Goal: Ask a question: Seek information or help from site administrators or community

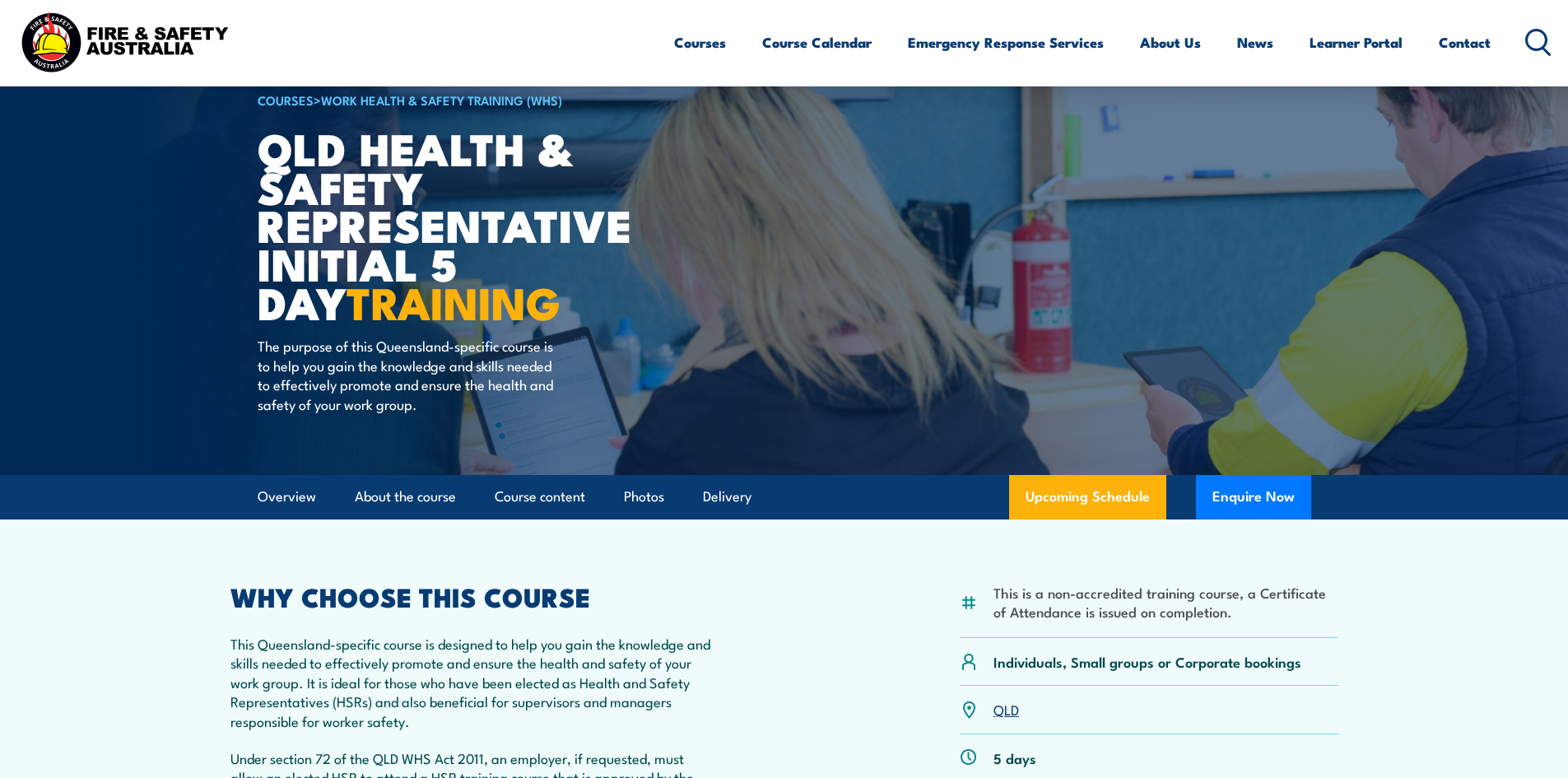
scroll to position [82, 0]
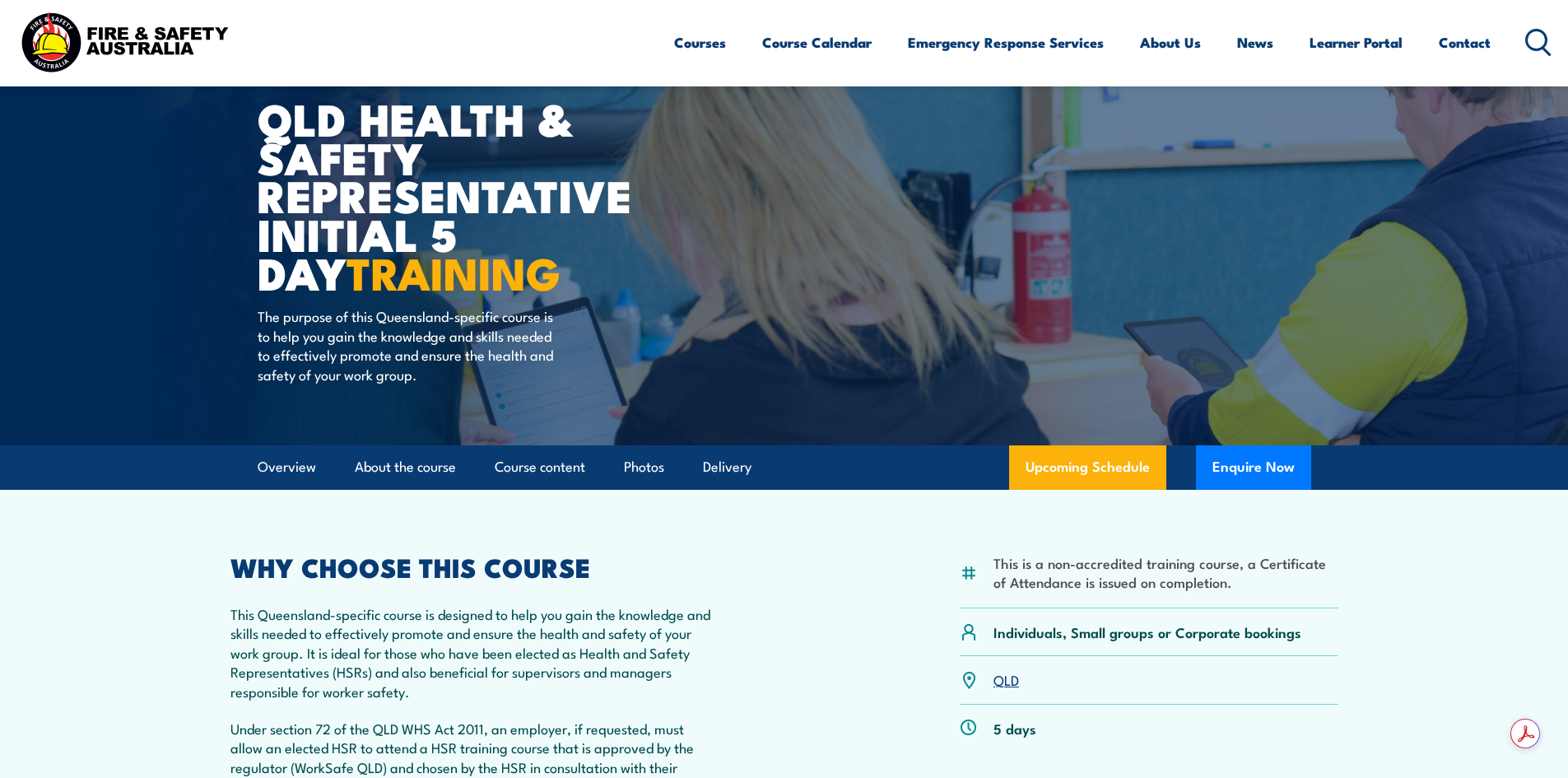
click at [773, 569] on div "This is a non-accredited training course, a Certificate of Attendance is issued…" at bounding box center [784, 769] width 1108 height 429
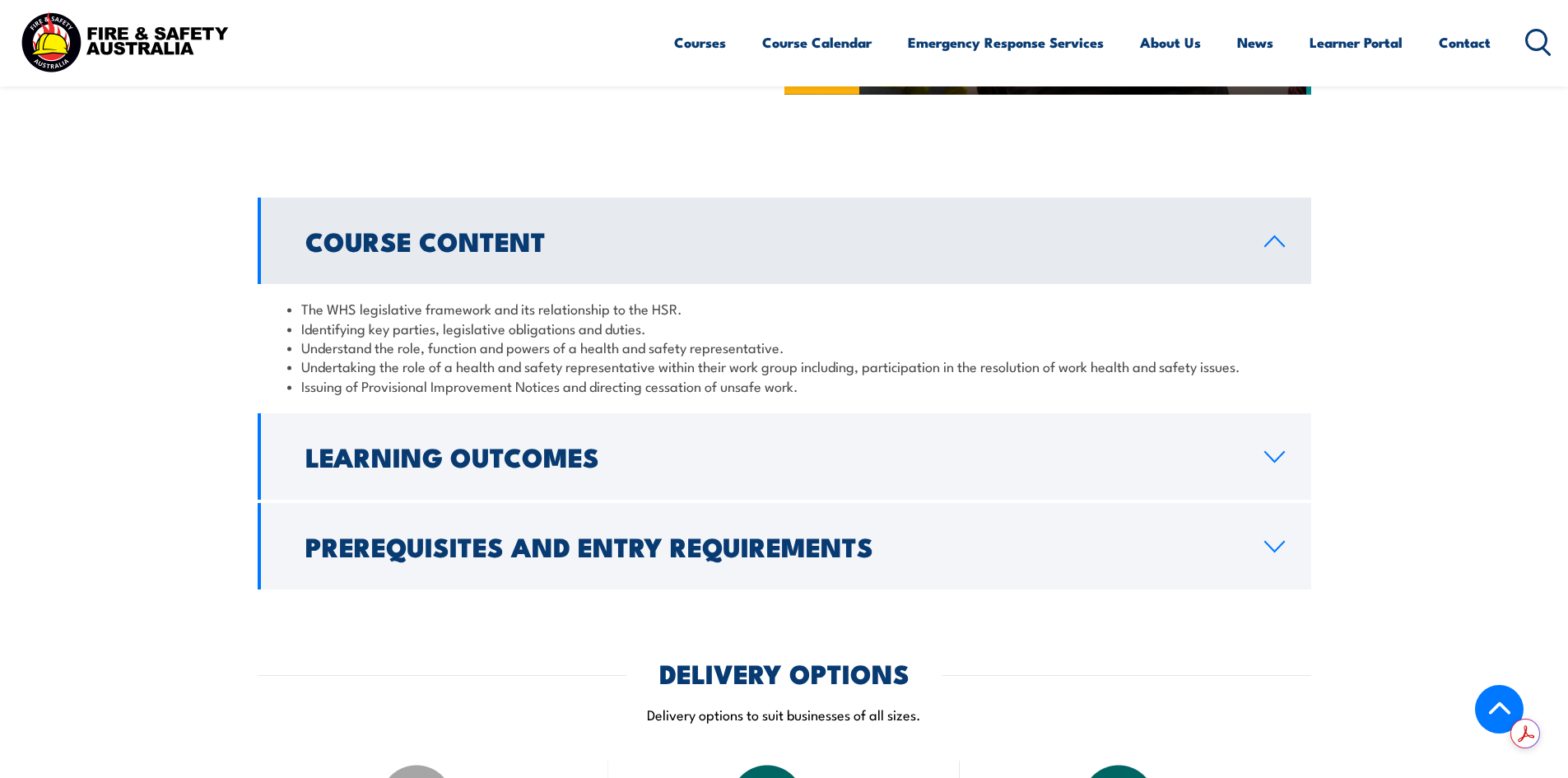
scroll to position [1646, 0]
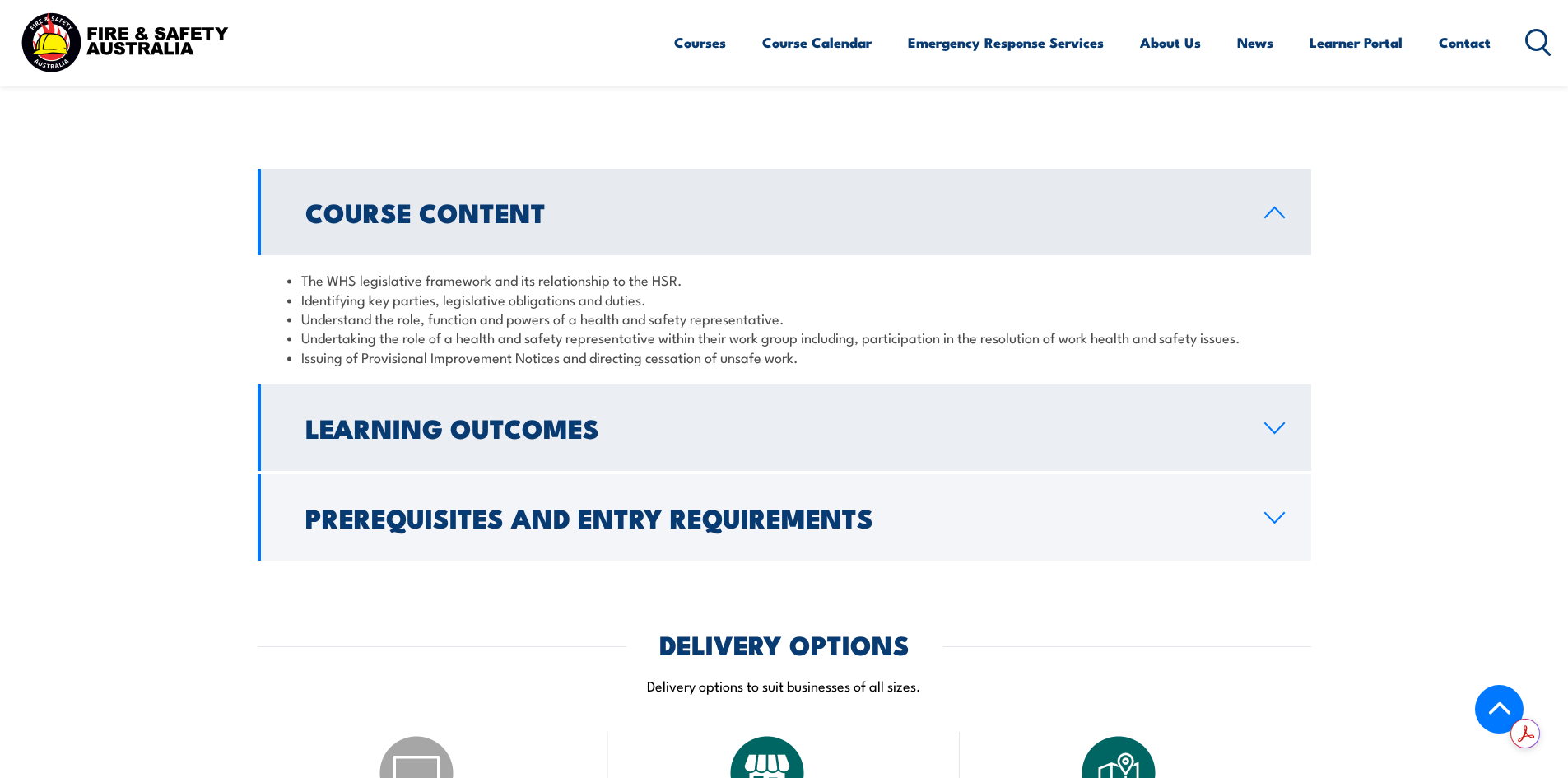
click at [452, 439] on h2 "Learning Outcomes" at bounding box center [771, 427] width 932 height 23
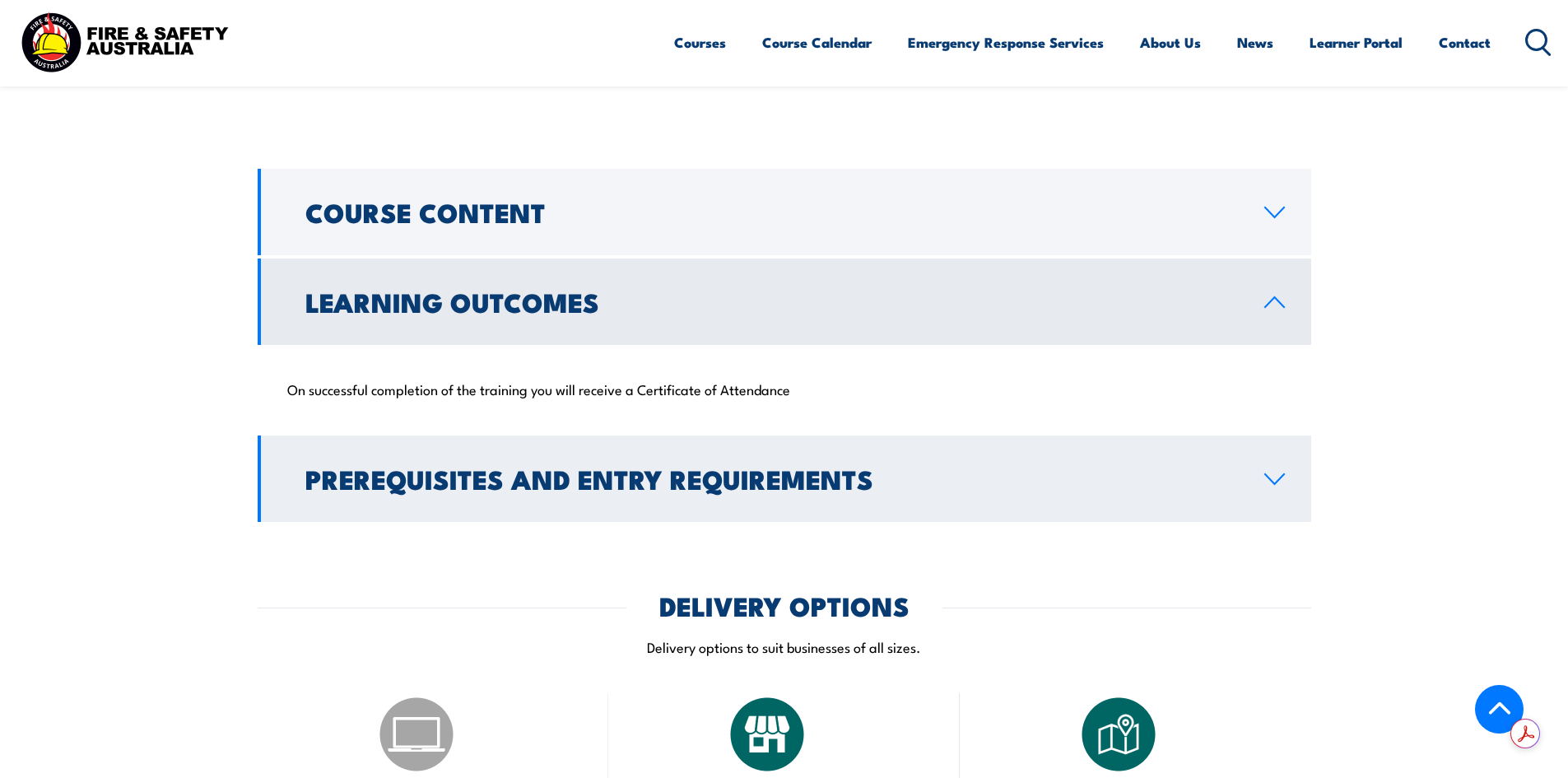
click at [450, 490] on h2 "Prerequisites and Entry Requirements" at bounding box center [771, 478] width 932 height 23
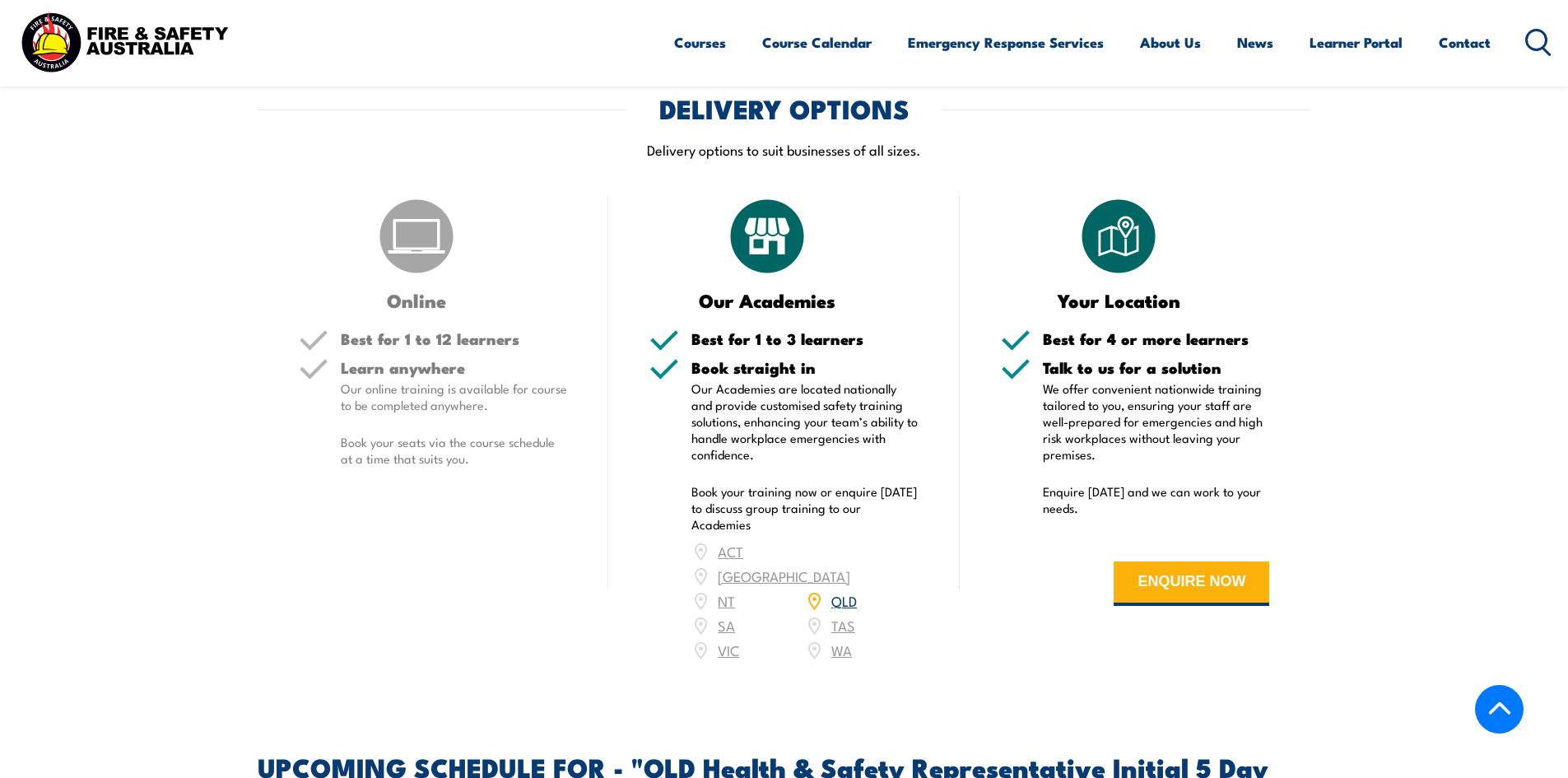
scroll to position [3046, 0]
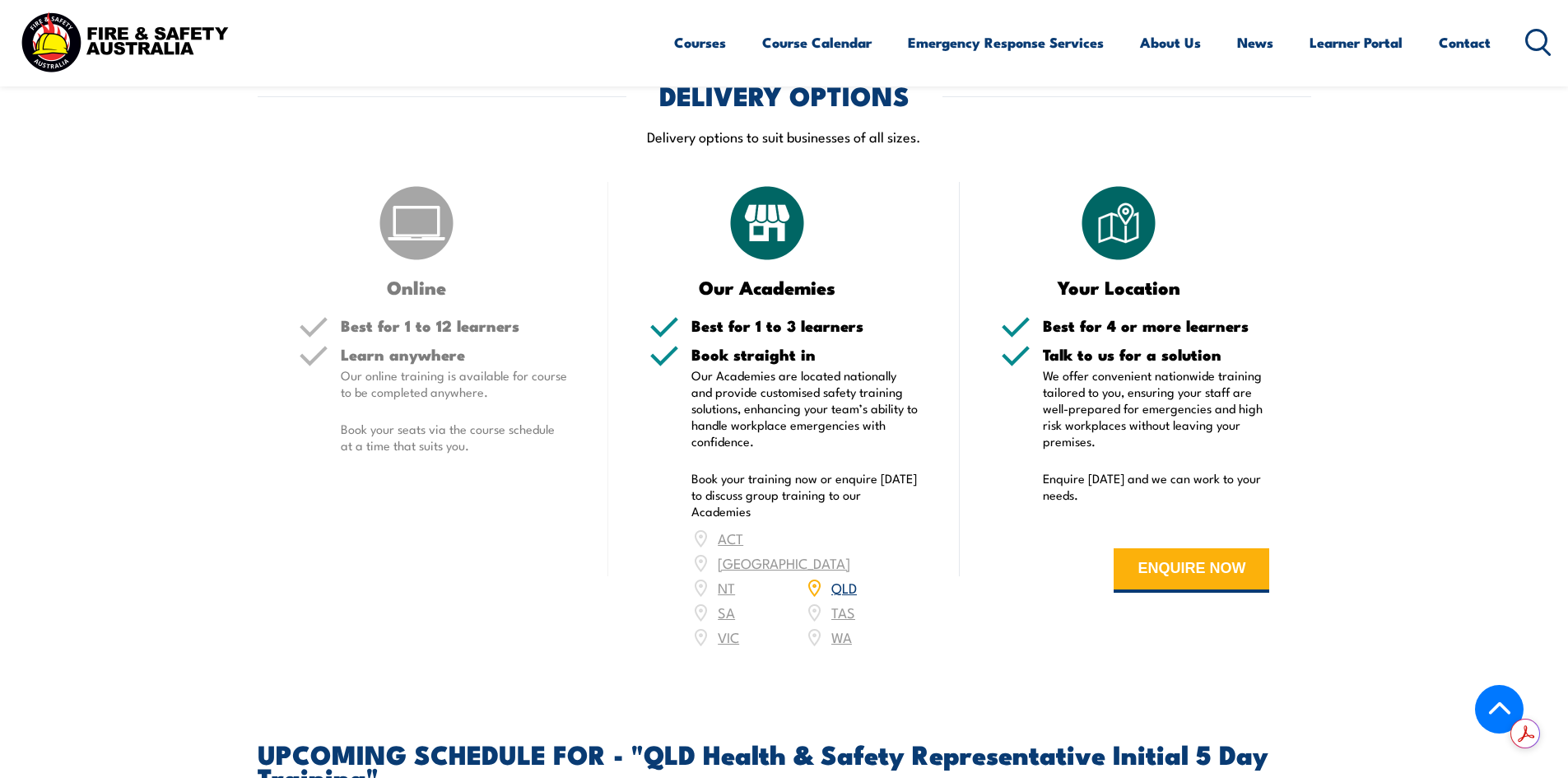
click at [848, 581] on link "QLD" at bounding box center [844, 586] width 26 height 19
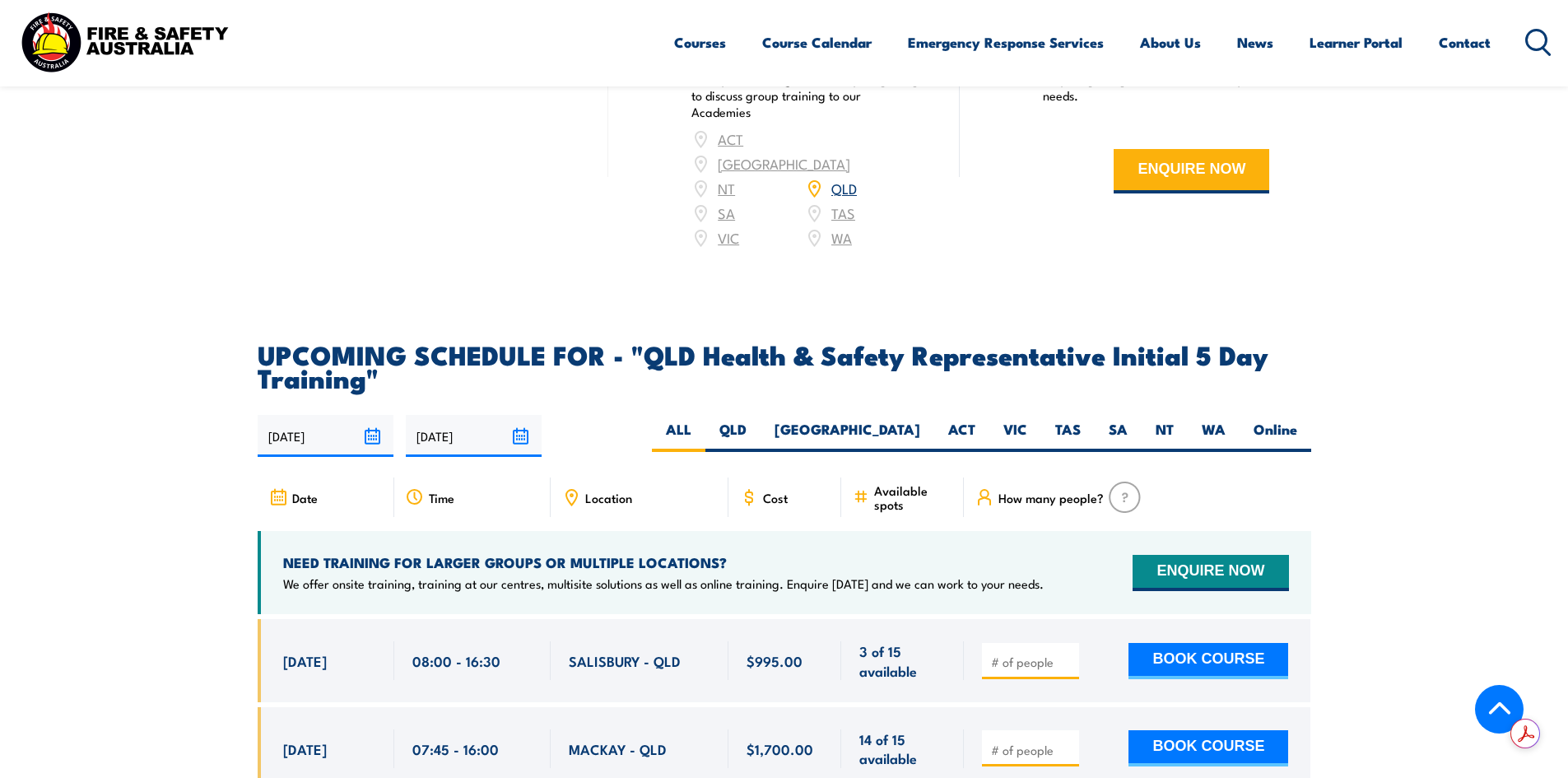
scroll to position [3563, 0]
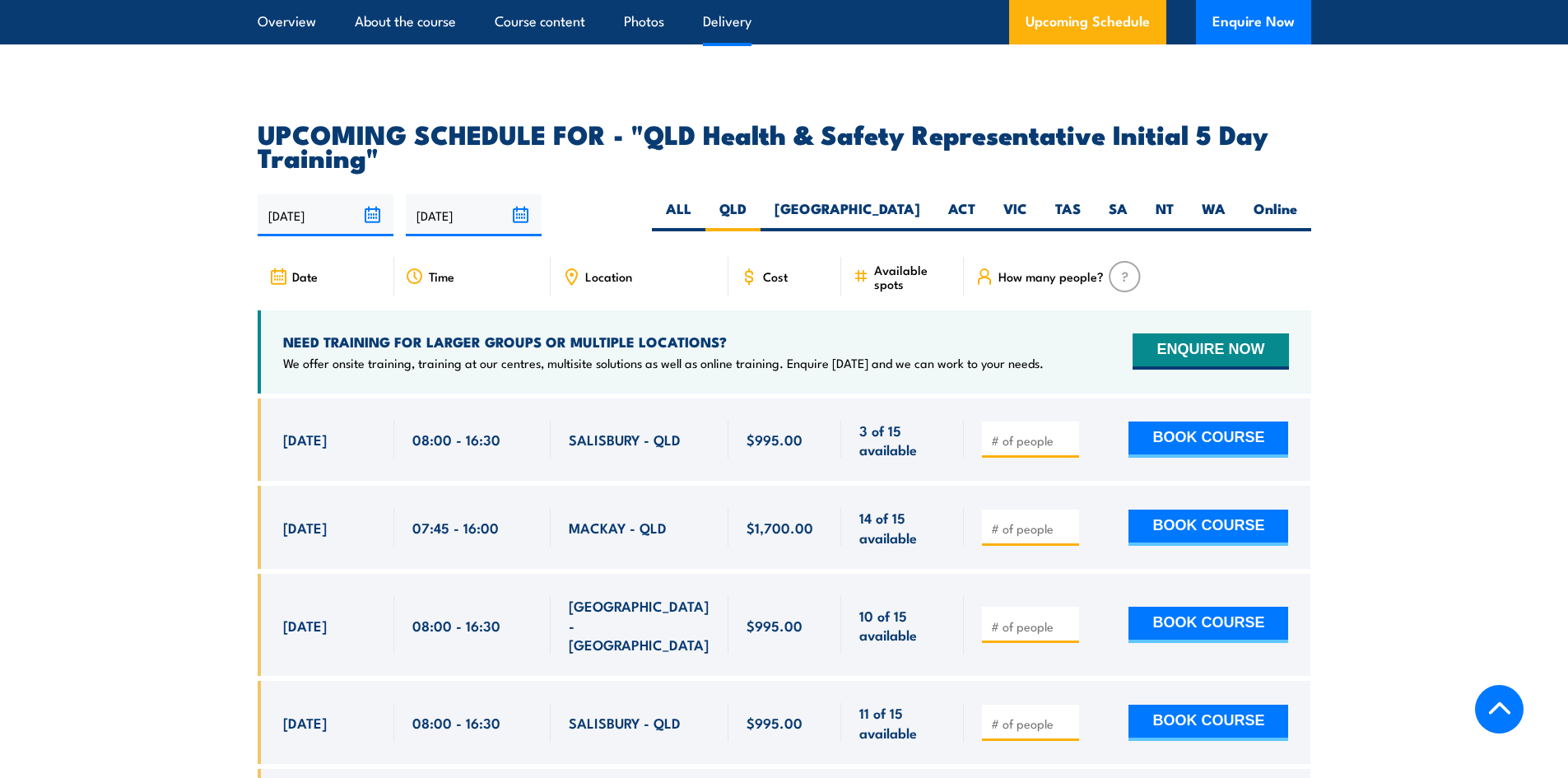
scroll to position [2521, 0]
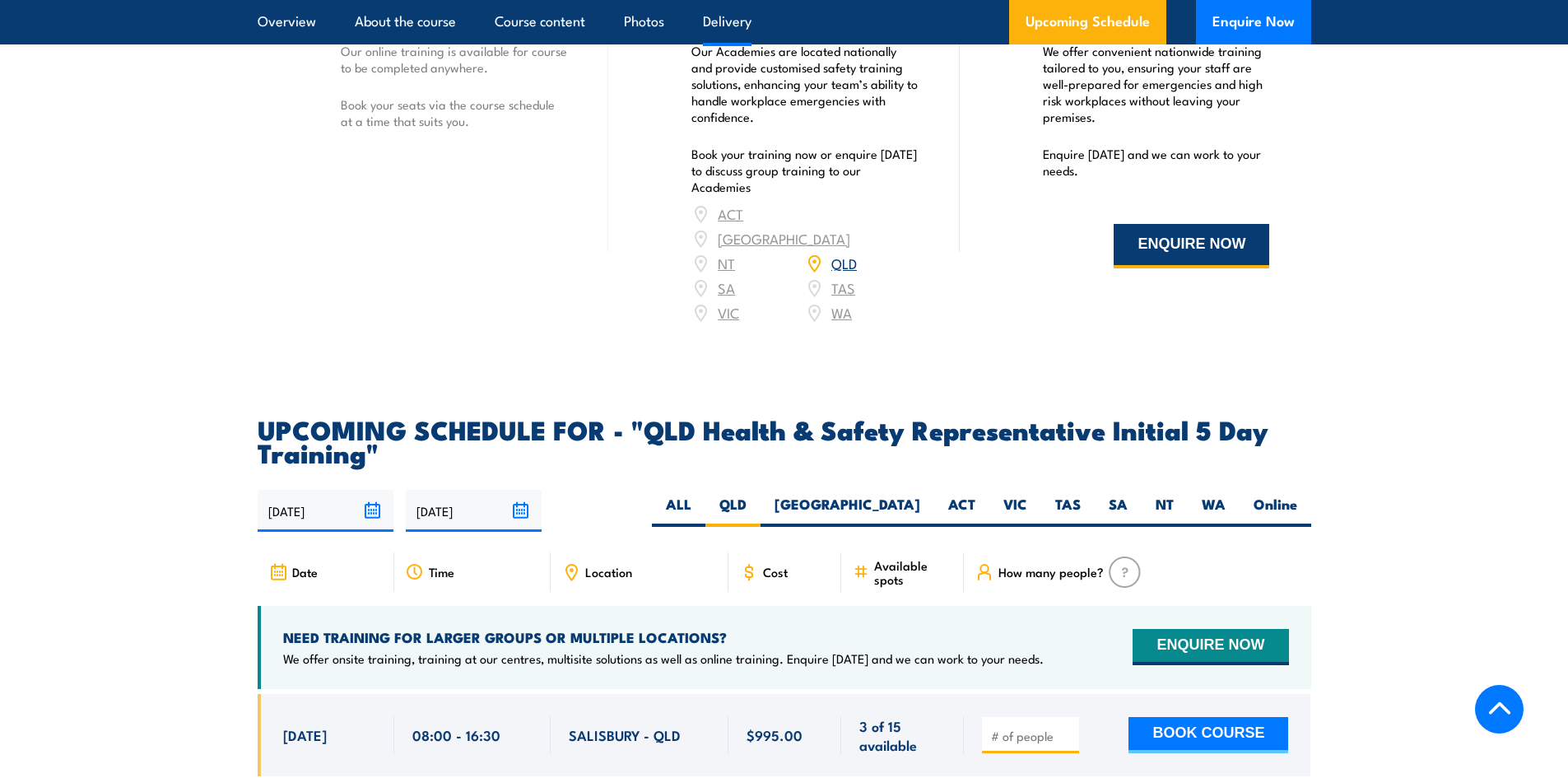
click at [1182, 268] on button "ENQUIRE NOW" at bounding box center [1191, 246] width 156 height 44
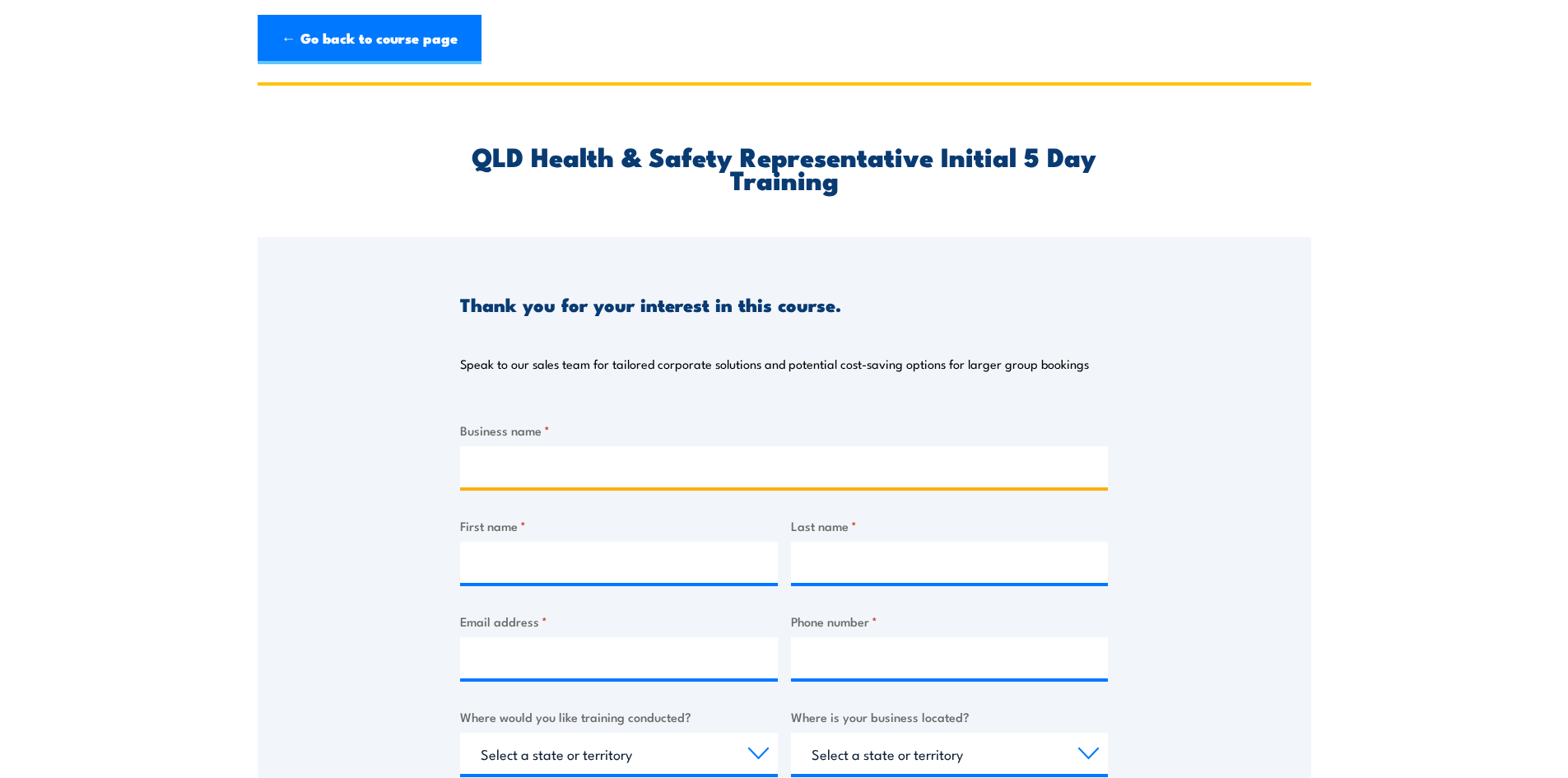
click at [681, 464] on input "Business name *" at bounding box center [784, 467] width 647 height 42
type input "North Coast Post-Tensioning Pty Ltd"
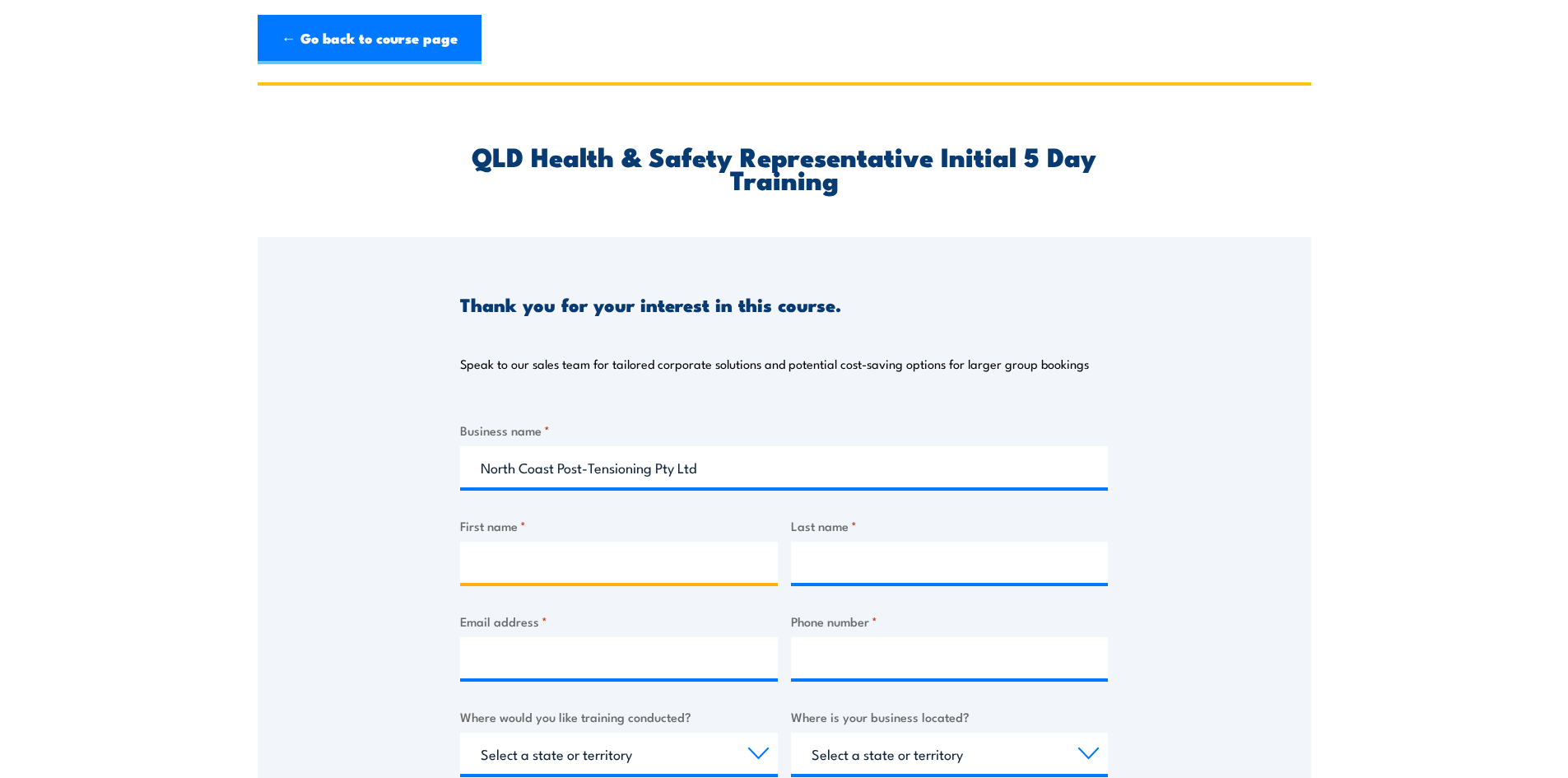
click at [628, 570] on input "First name *" at bounding box center [619, 562] width 317 height 42
type input "[PERSON_NAME]"
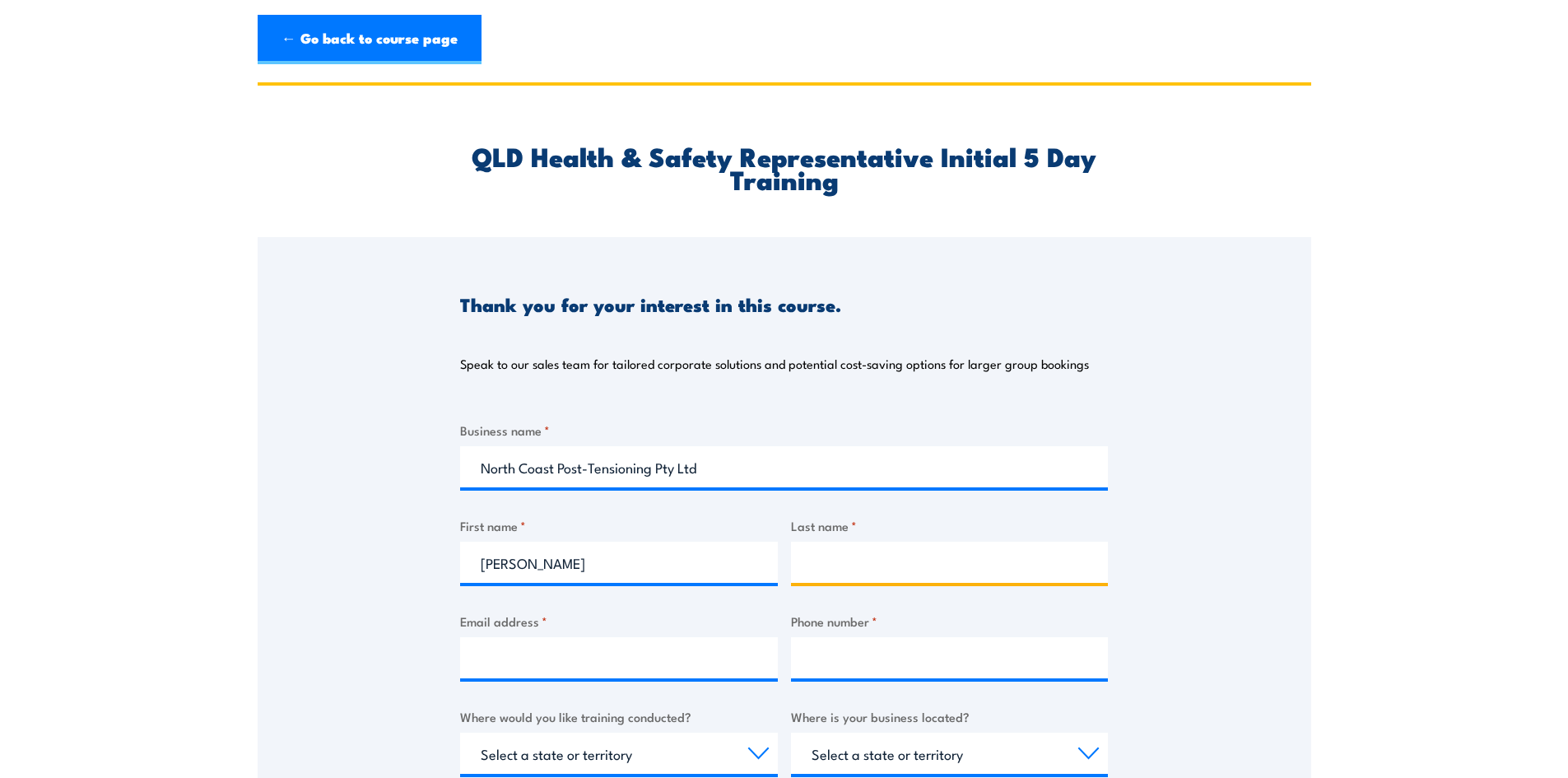
type input "[PERSON_NAME]"
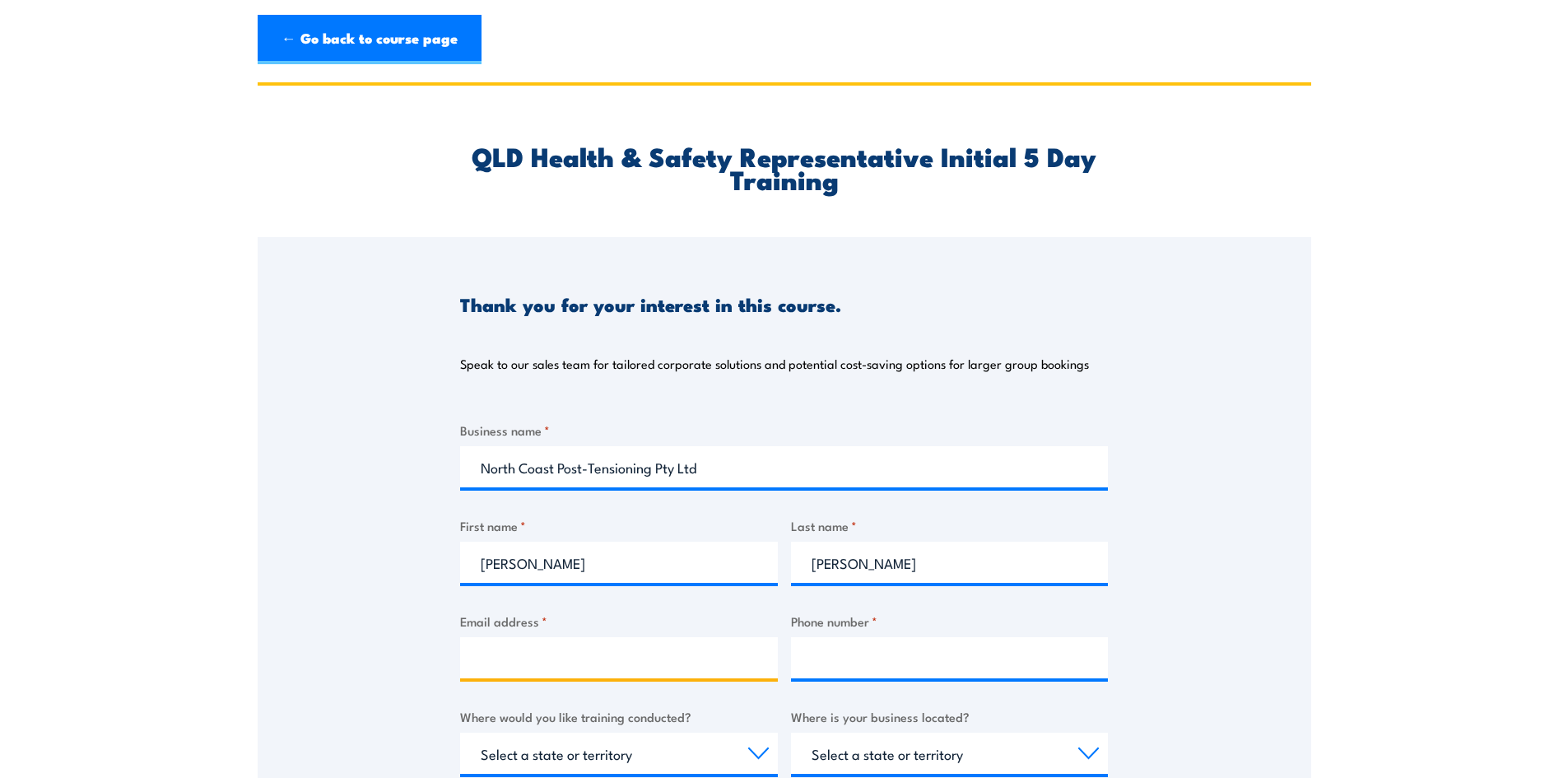
type input "[PERSON_NAME][EMAIL_ADDRESS][DOMAIN_NAME]"
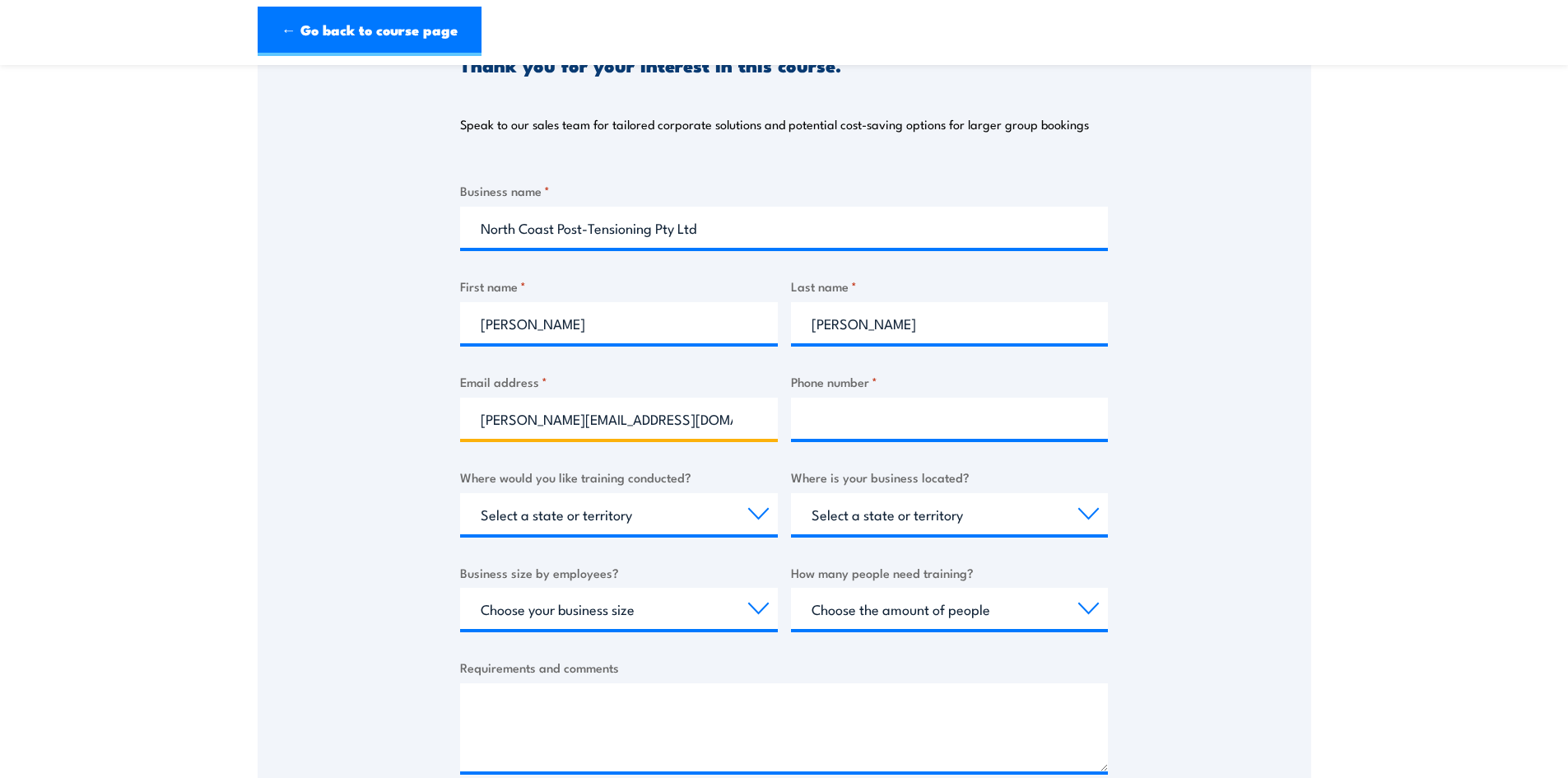
scroll to position [329, 0]
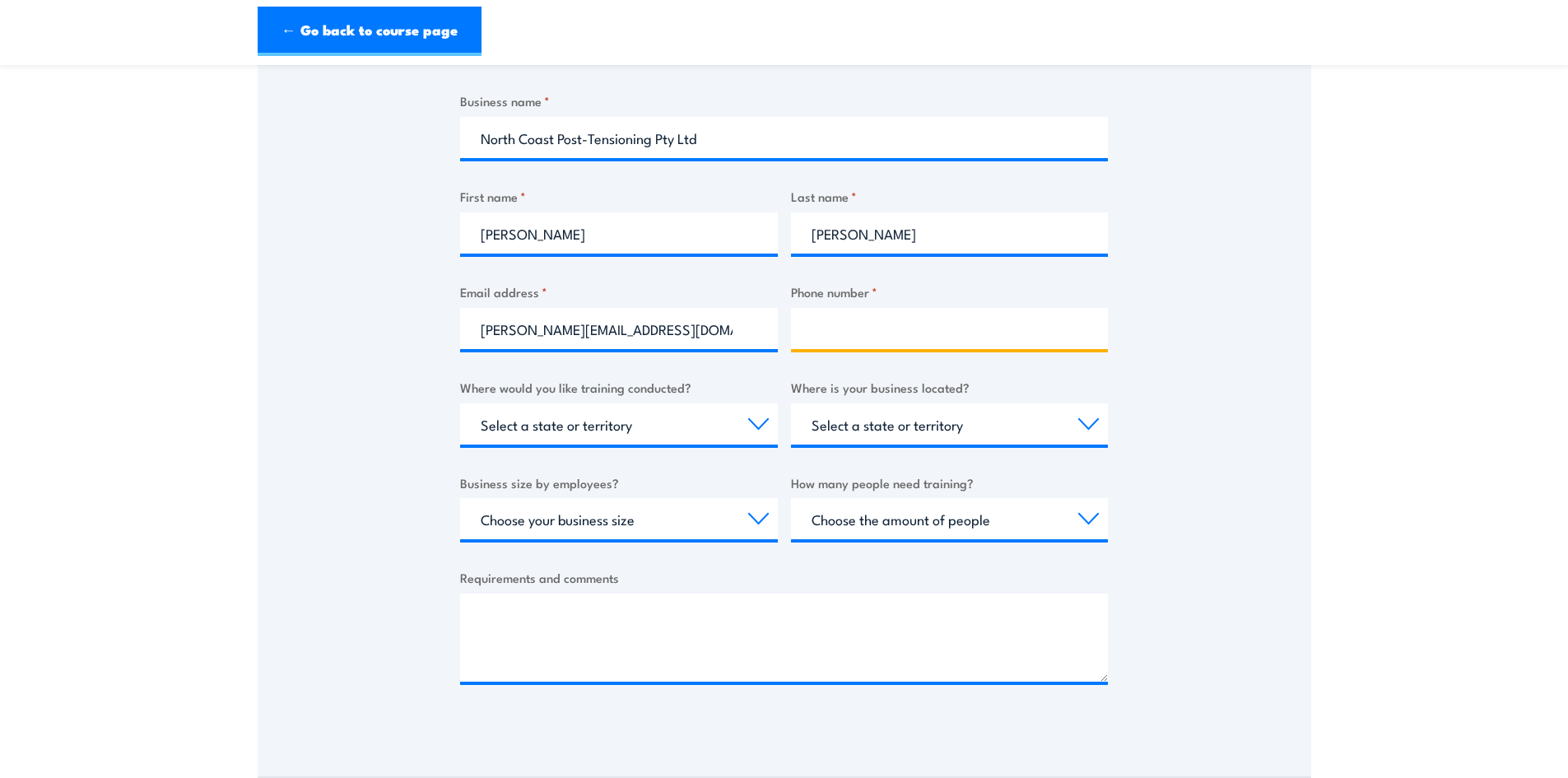
click at [834, 337] on input "Phone number *" at bounding box center [949, 329] width 317 height 42
type input "0481124182"
click at [716, 424] on select "Select a state or territory Nationally - multiple locations [GEOGRAPHIC_DATA] […" at bounding box center [619, 424] width 317 height 42
select select "QLD"
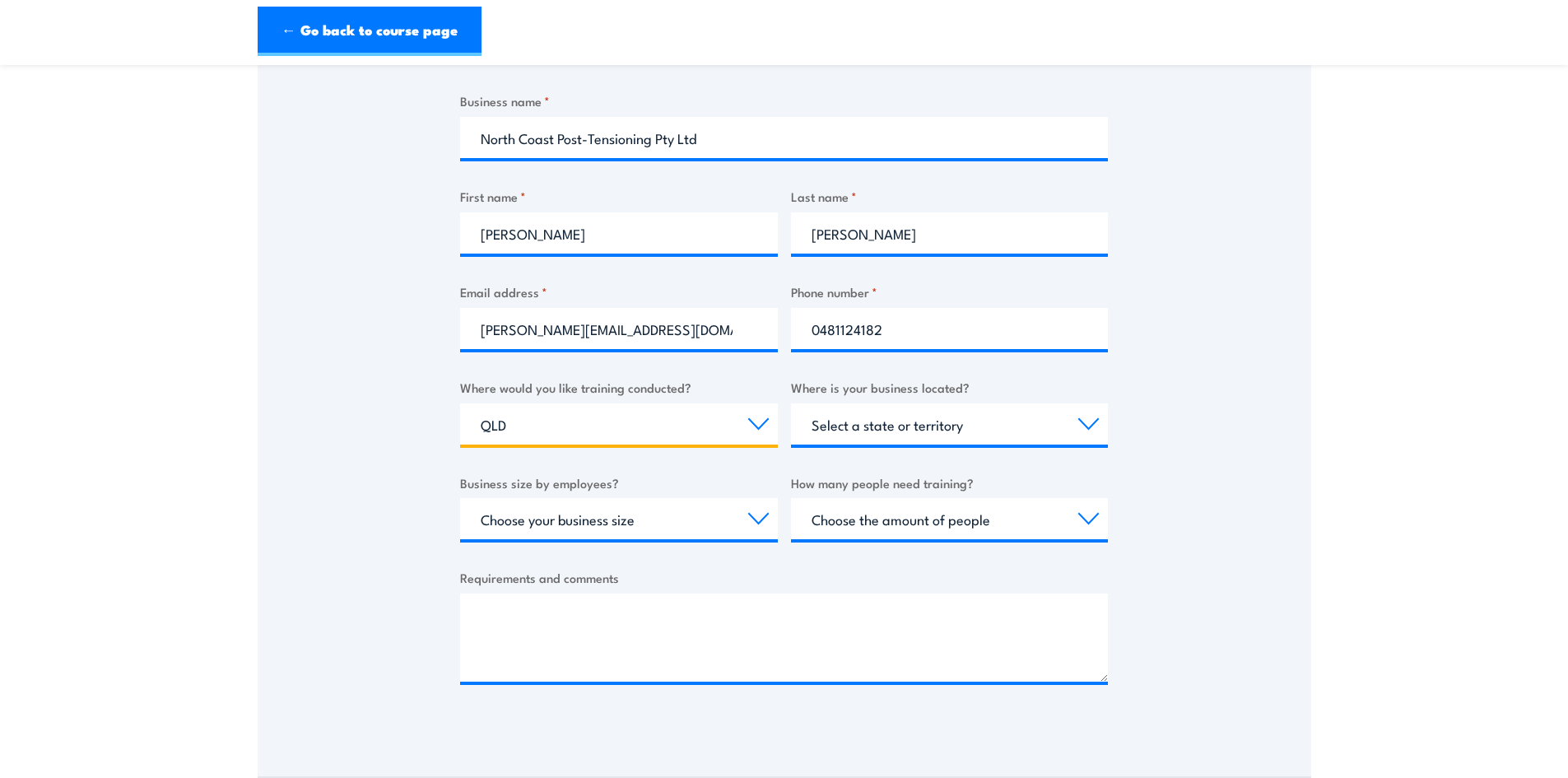
click at [460, 403] on select "Select a state or territory Nationally - multiple locations [GEOGRAPHIC_DATA] […" at bounding box center [619, 424] width 317 height 42
click at [881, 436] on select "Select a state or territory [GEOGRAPHIC_DATA] [GEOGRAPHIC_DATA] [GEOGRAPHIC_DAT…" at bounding box center [949, 424] width 317 height 42
select select "QLD"
click at [790, 403] on select "Select a state or territory [GEOGRAPHIC_DATA] [GEOGRAPHIC_DATA] [GEOGRAPHIC_DAT…" at bounding box center [949, 424] width 317 height 42
click at [683, 525] on select "Choose your business size 1 to 19 20 to 199 200+" at bounding box center [619, 519] width 317 height 42
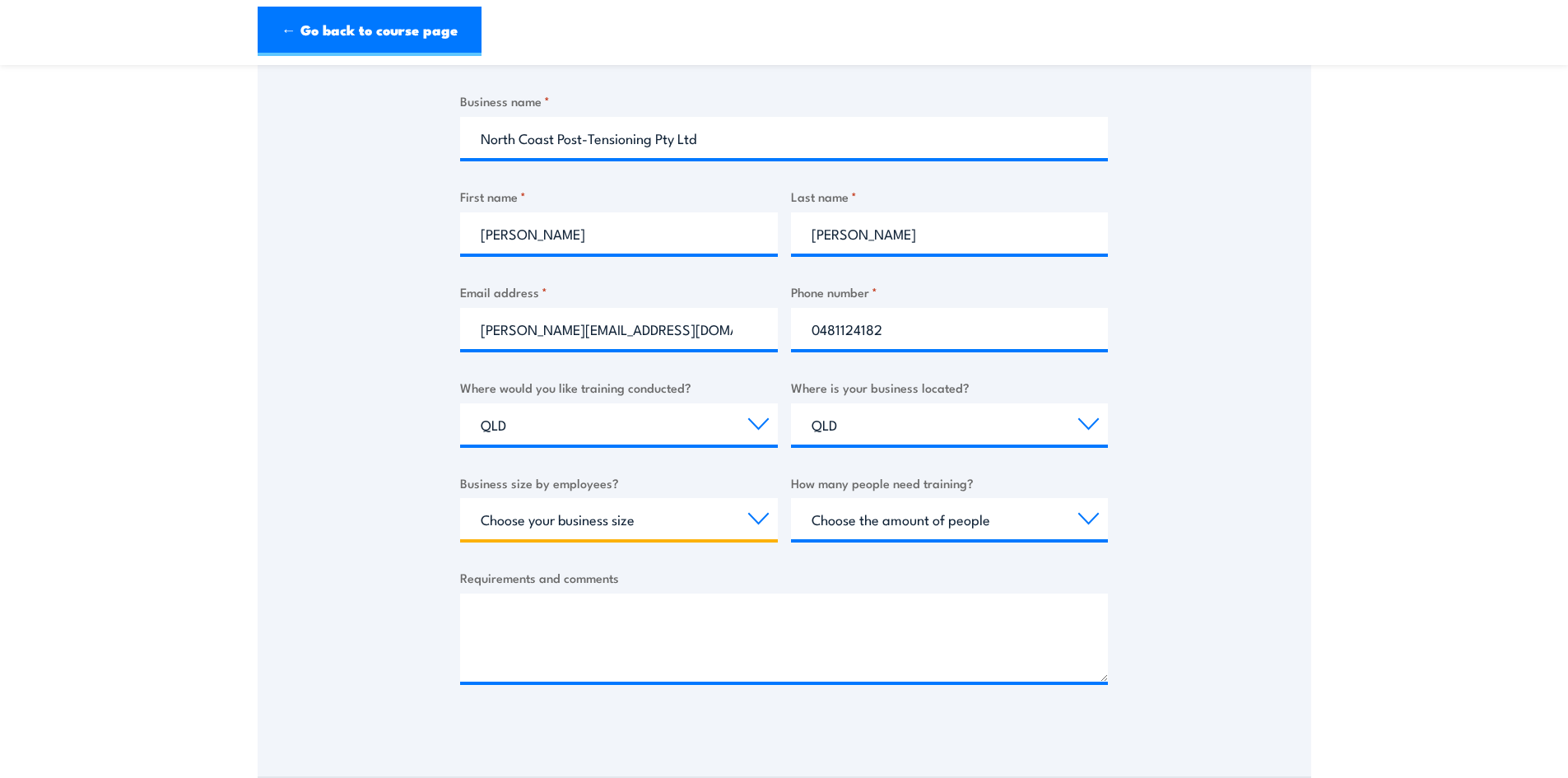
select select "20 to 199"
click at [460, 498] on select "Choose your business size 1 to 19 20 to 199 200+" at bounding box center [619, 519] width 317 height 42
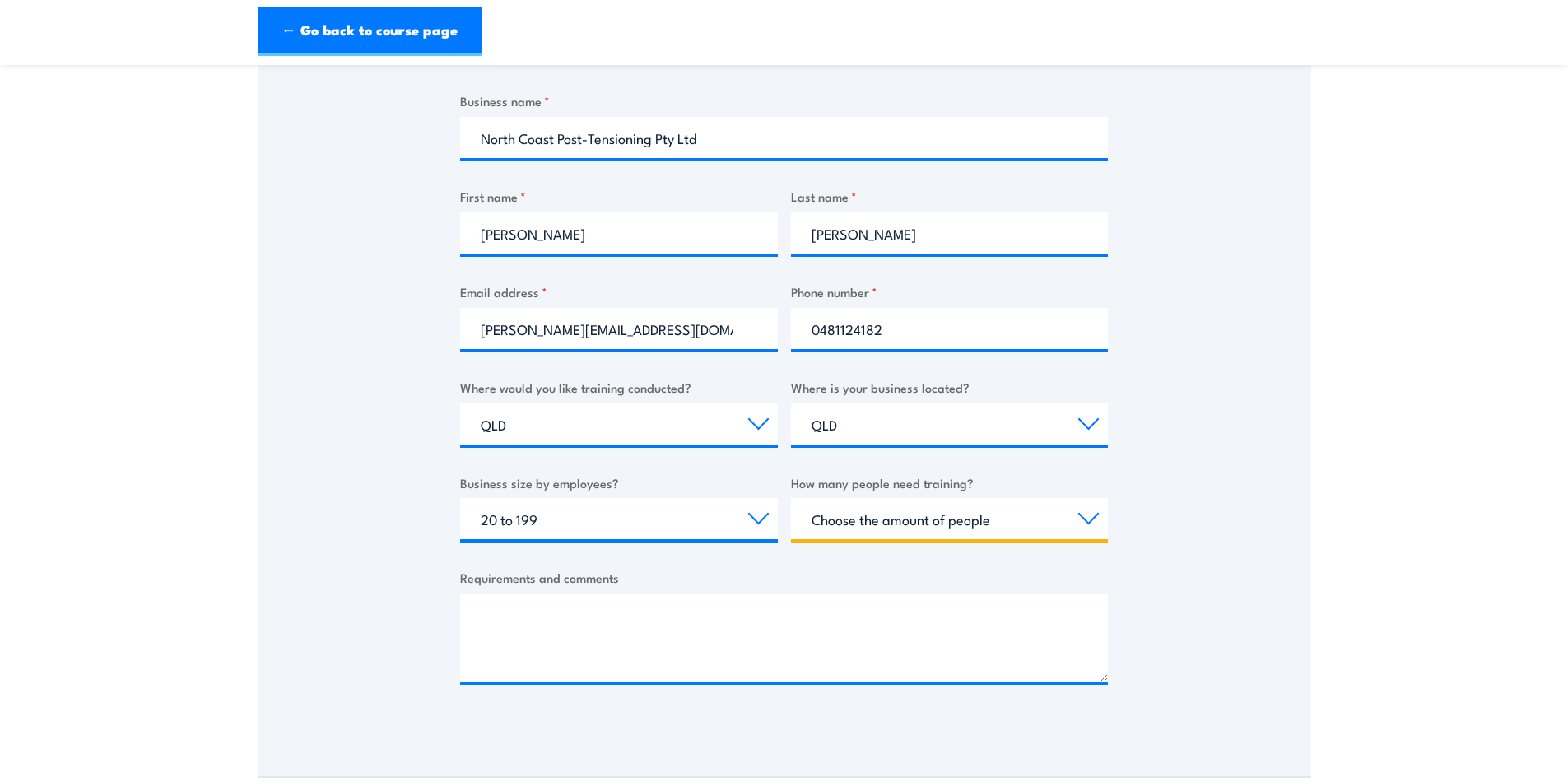
click at [856, 519] on select "Choose the amount of people 1 to 4 5 to 19 20+" at bounding box center [949, 519] width 317 height 42
select select "1 to 4"
click at [790, 498] on select "Choose the amount of people 1 to 4 5 to 19 20+" at bounding box center [949, 519] width 317 height 42
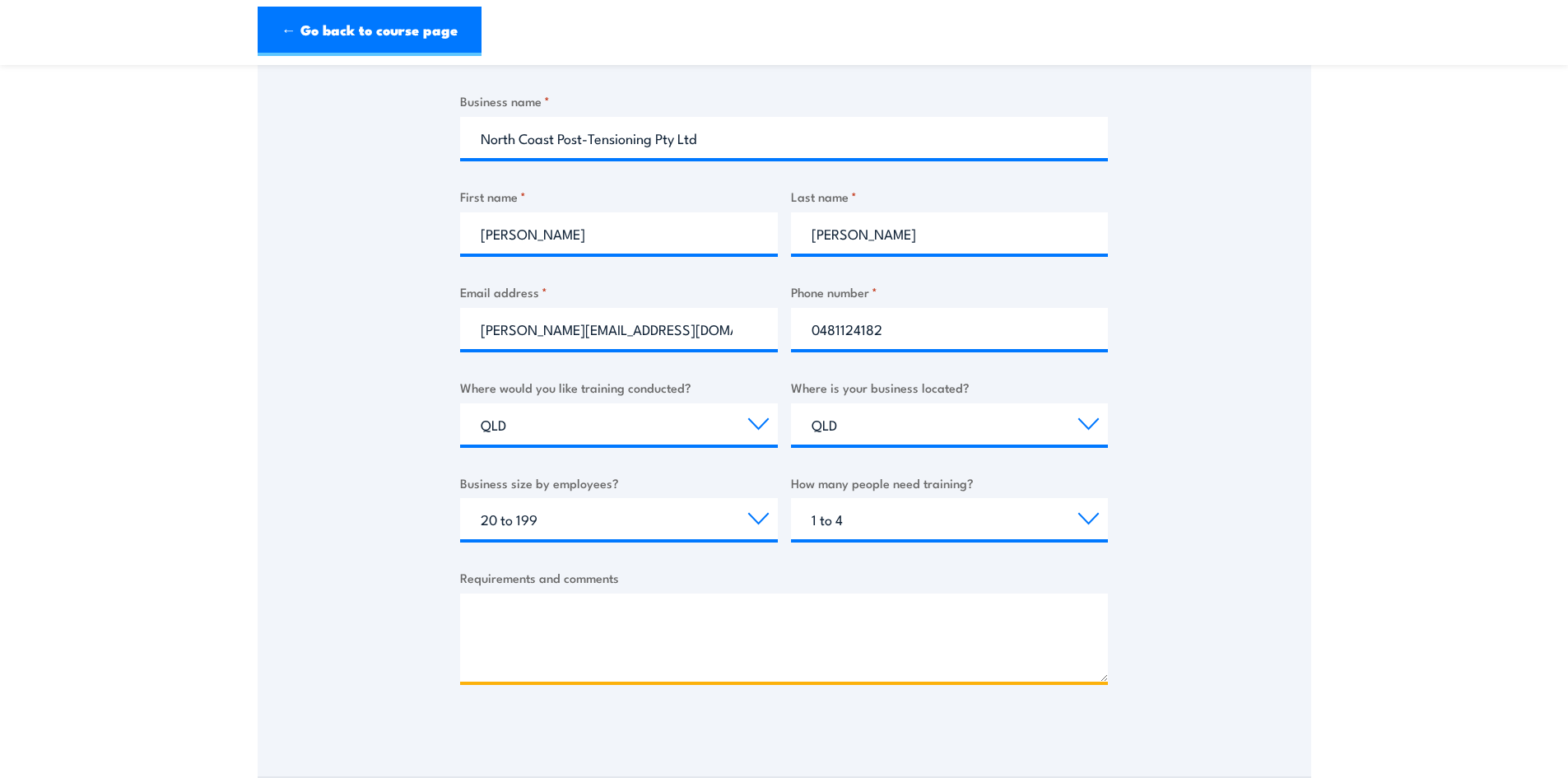
click at [707, 626] on textarea "Requirements and comments" at bounding box center [784, 637] width 647 height 88
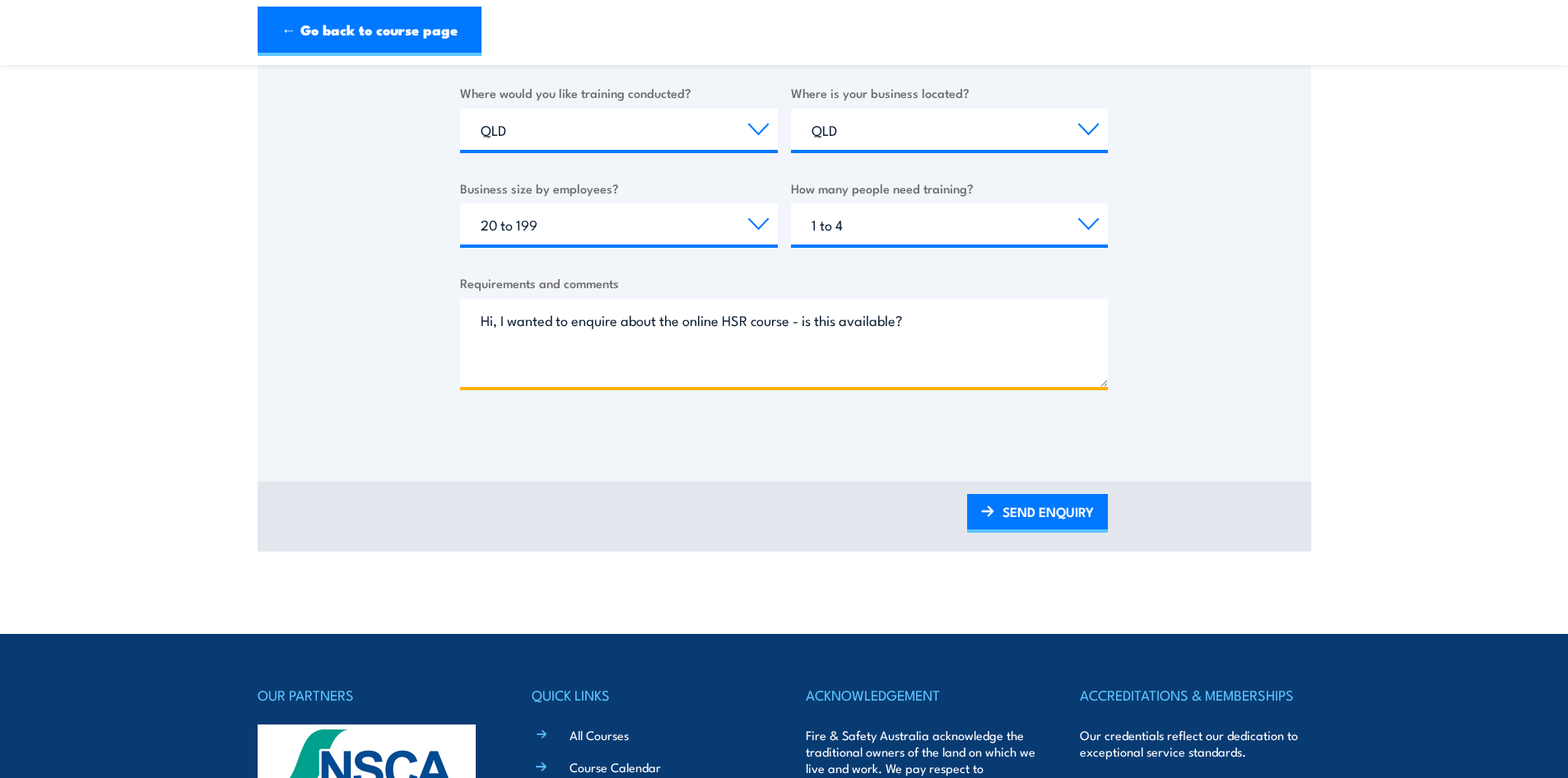
scroll to position [659, 0]
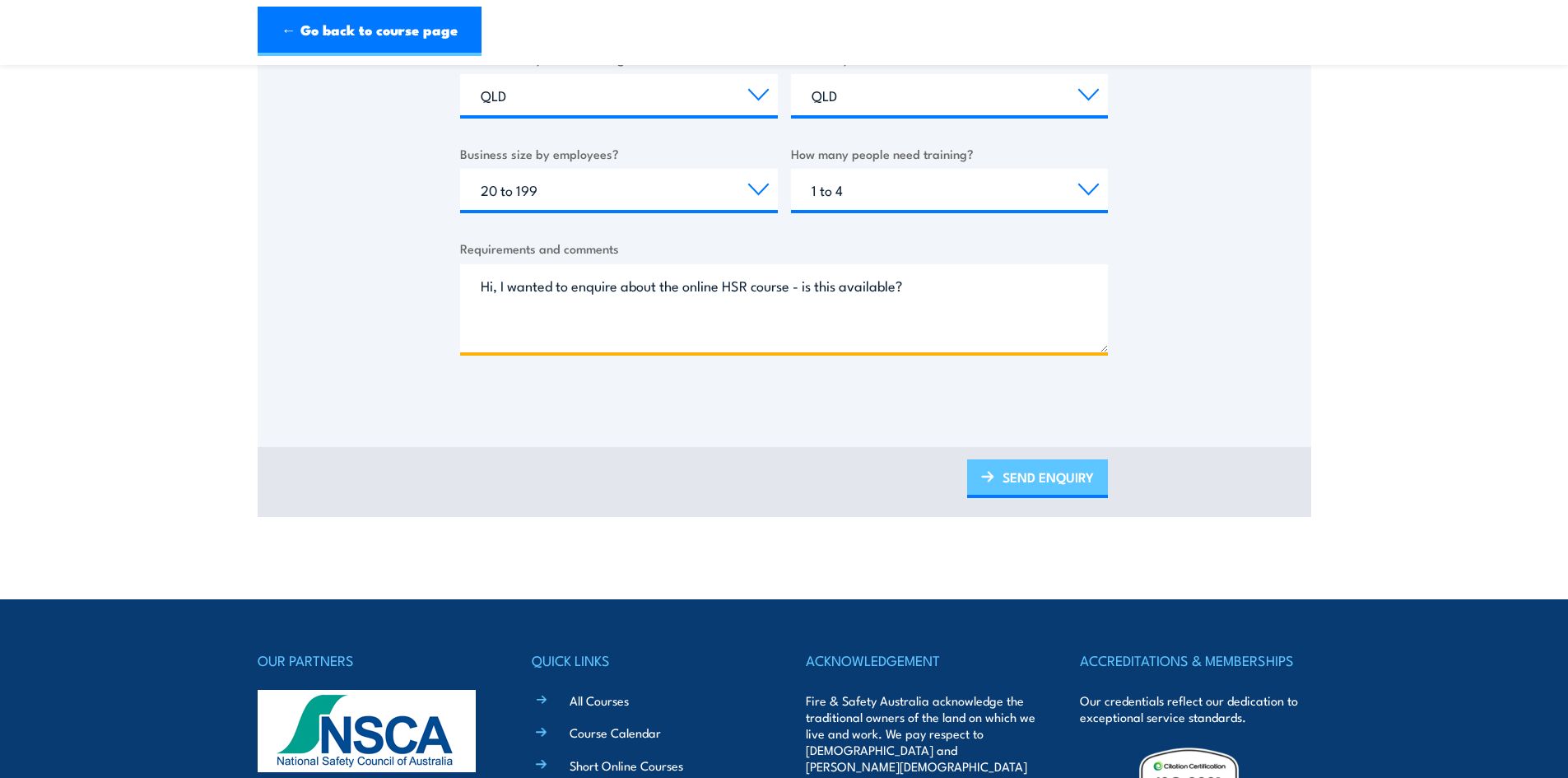
type textarea "Hi, I wanted to enquire about the online HSR course - is this available?"
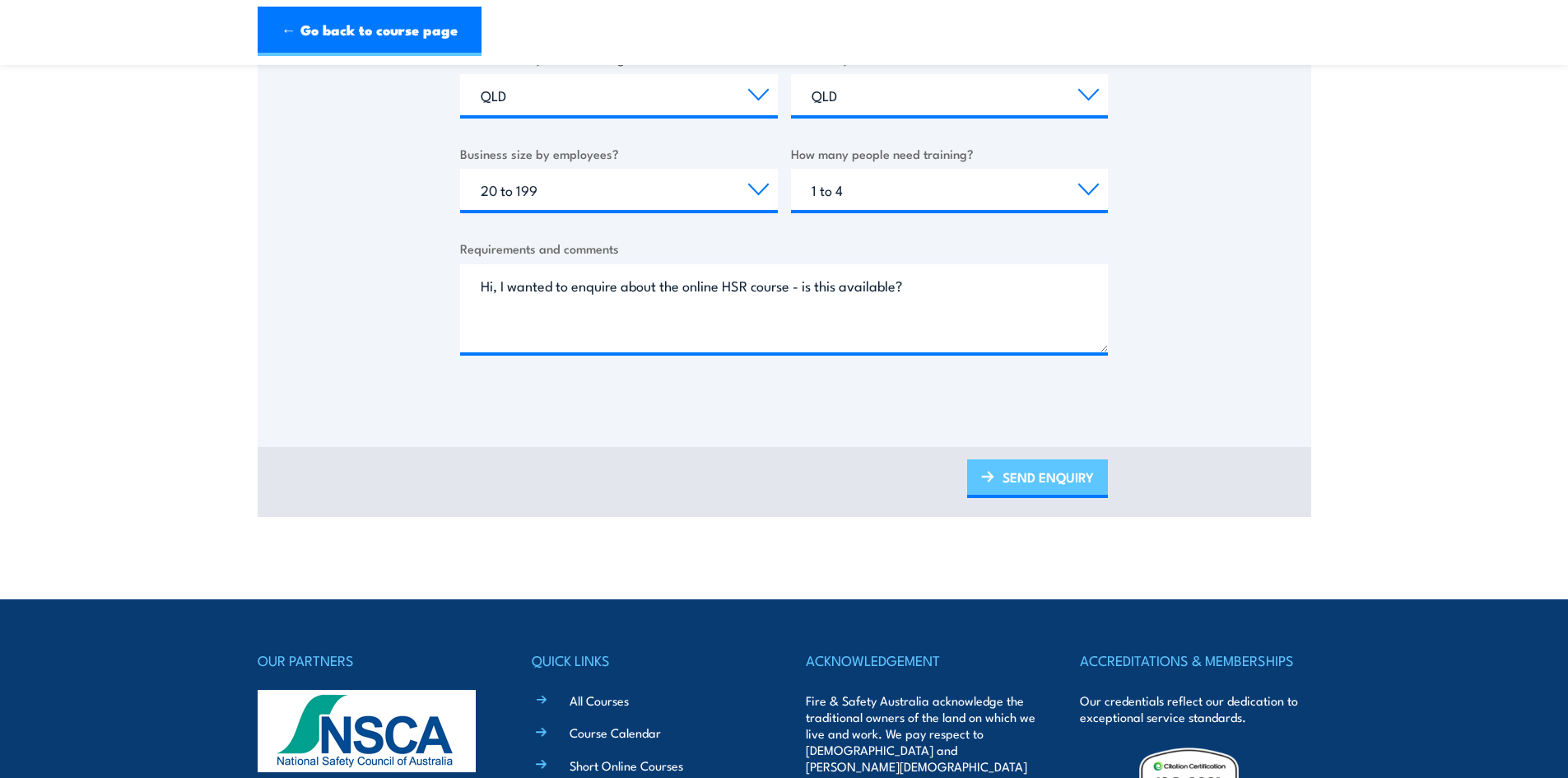
click at [1008, 470] on link "SEND ENQUIRY" at bounding box center [1037, 479] width 141 height 39
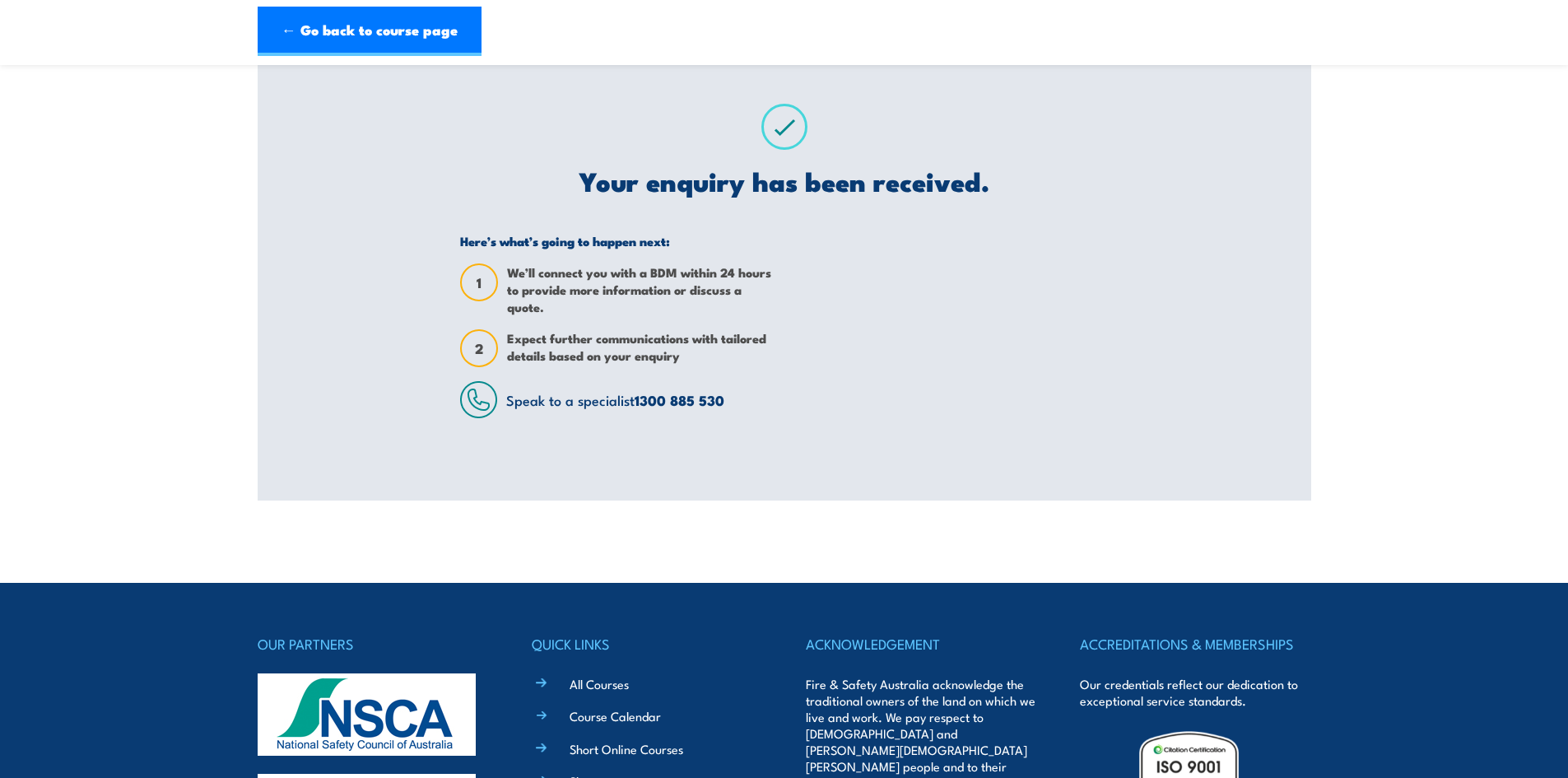
scroll to position [0, 0]
